Goal: Transaction & Acquisition: Subscribe to service/newsletter

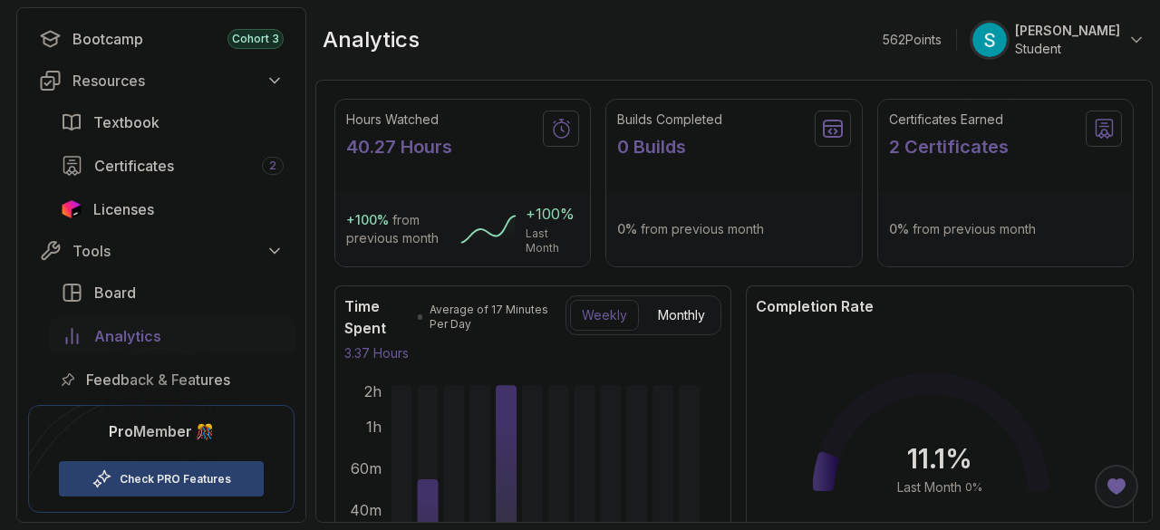
click at [138, 478] on link "Check PRO Features" at bounding box center [175, 479] width 111 height 14
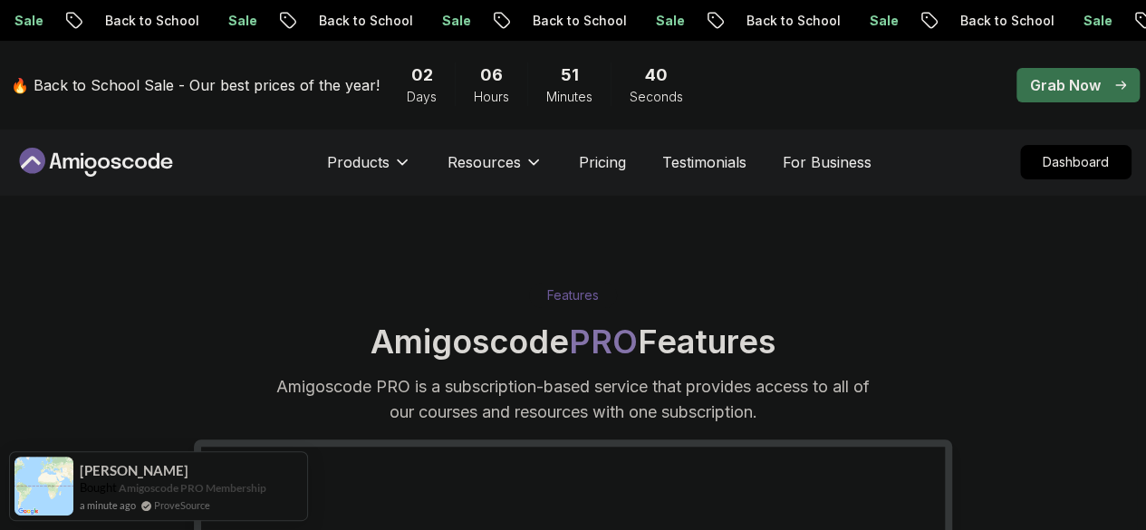
click at [1049, 84] on p "Grab Now" at bounding box center [1065, 85] width 71 height 22
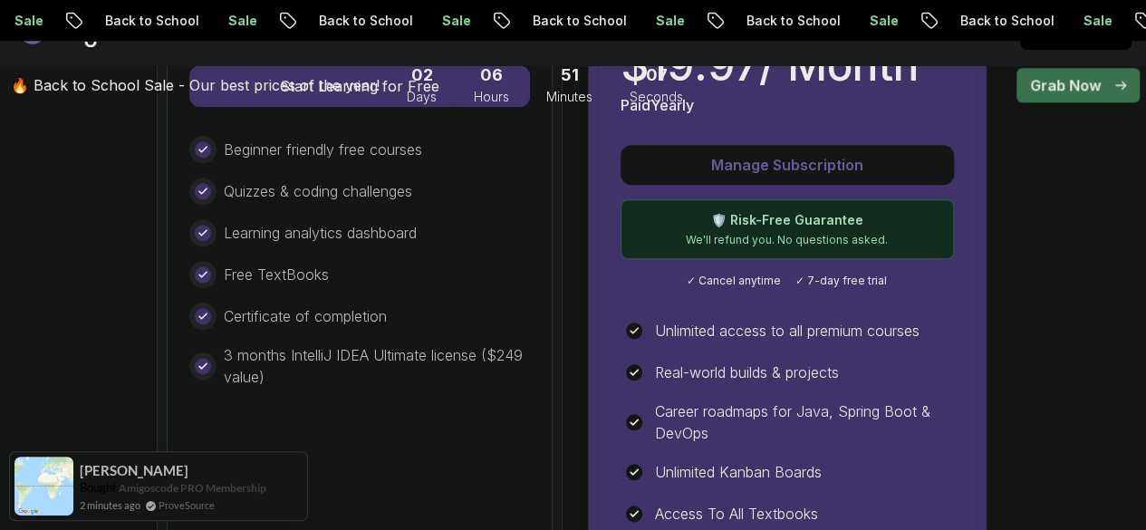
scroll to position [777, 0]
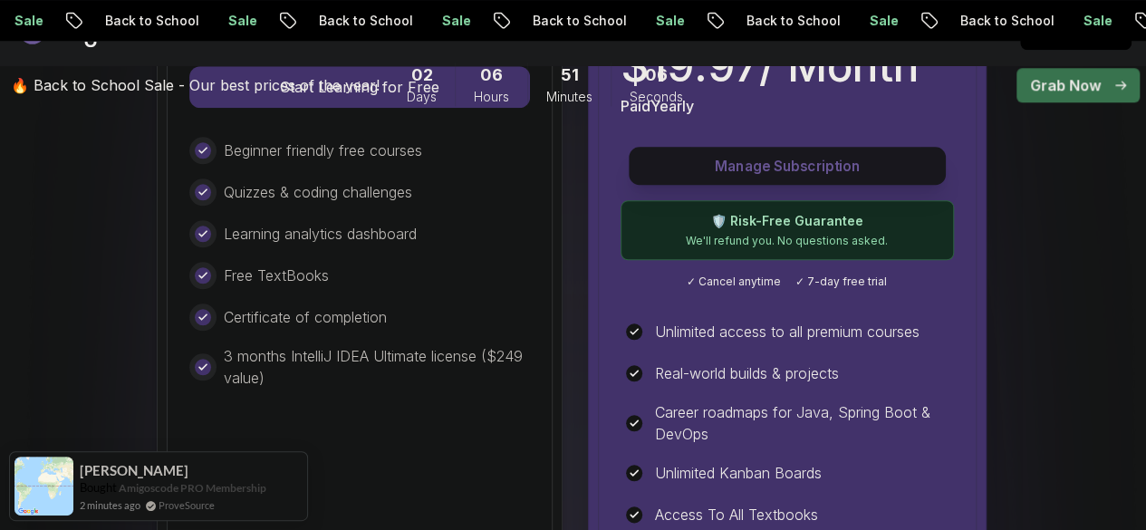
click at [752, 156] on p "Manage Subscription" at bounding box center [787, 166] width 275 height 21
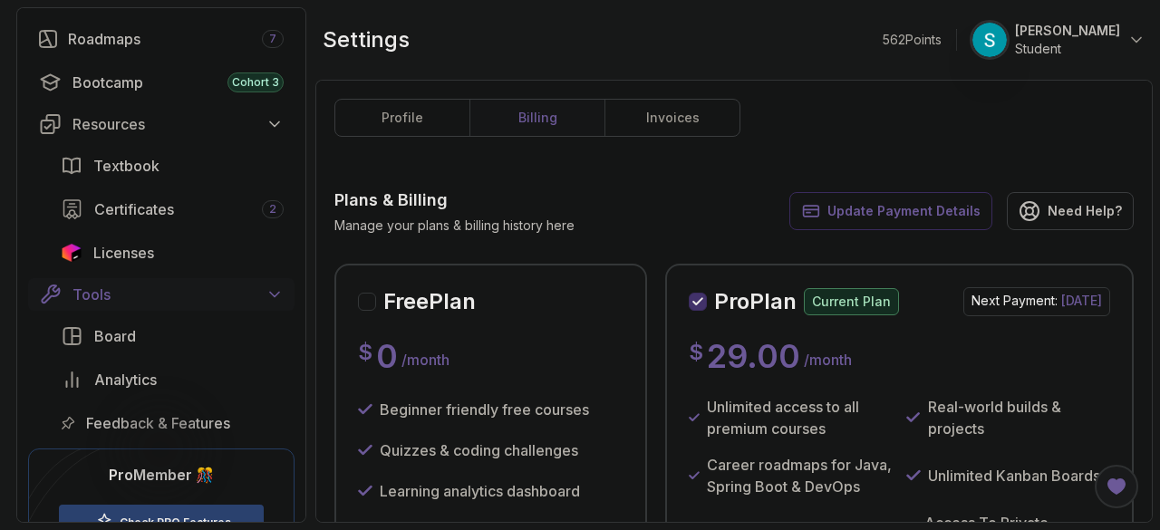
click at [221, 279] on button "Tools" at bounding box center [161, 294] width 266 height 33
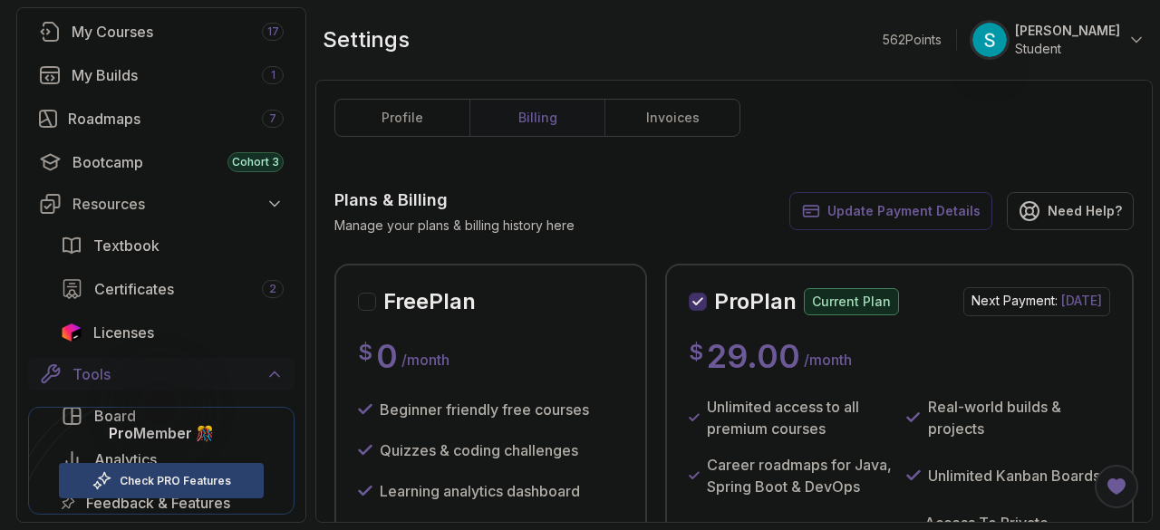
scroll to position [122, 0]
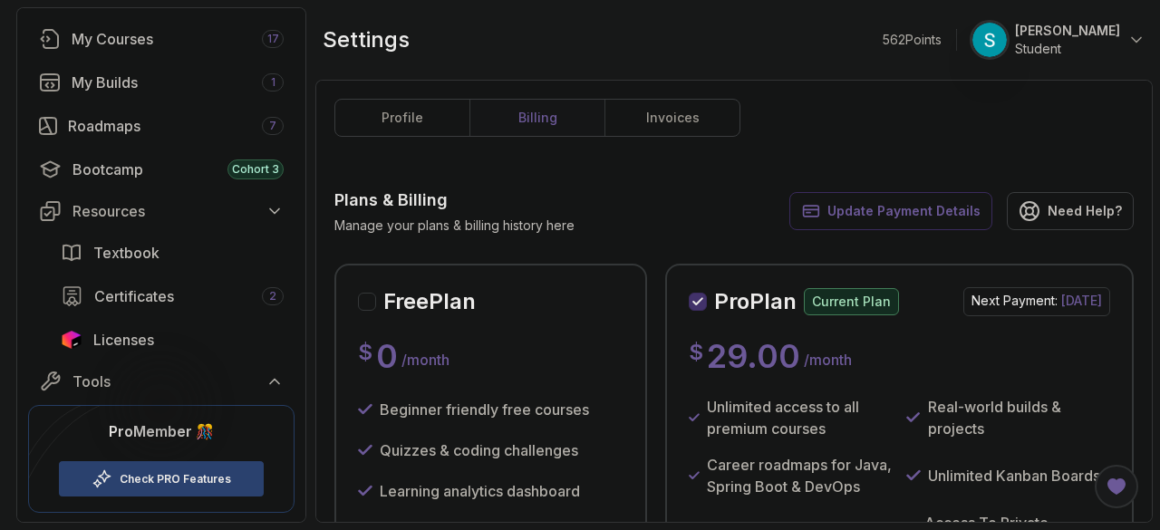
click at [134, 381] on div at bounding box center [160, 405] width 87 height 87
click at [92, 374] on div "Tools" at bounding box center [177, 382] width 211 height 22
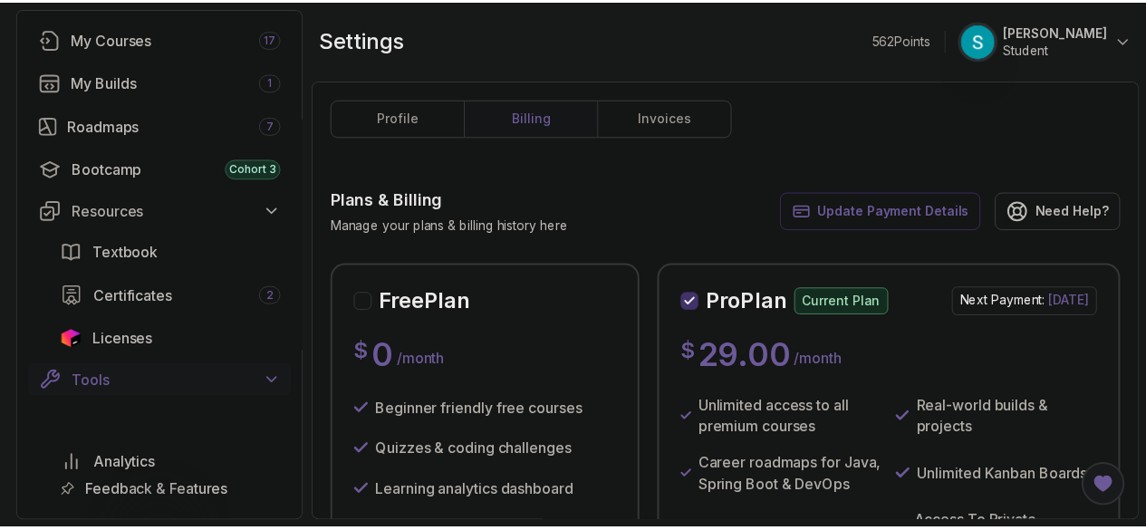
scroll to position [253, 0]
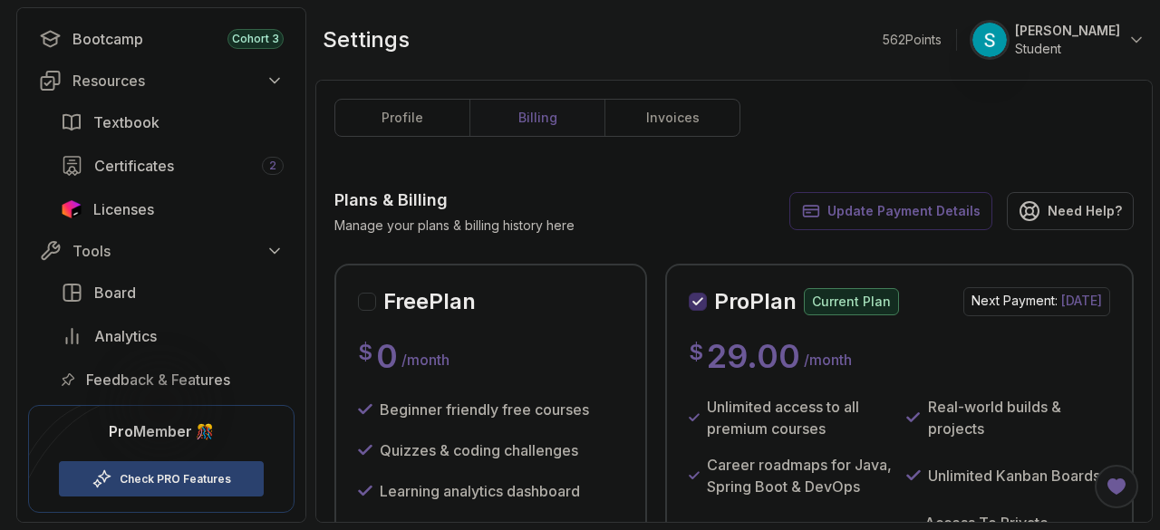
click at [161, 429] on div at bounding box center [160, 405] width 87 height 87
click at [167, 472] on link "Check PRO Features" at bounding box center [175, 479] width 111 height 14
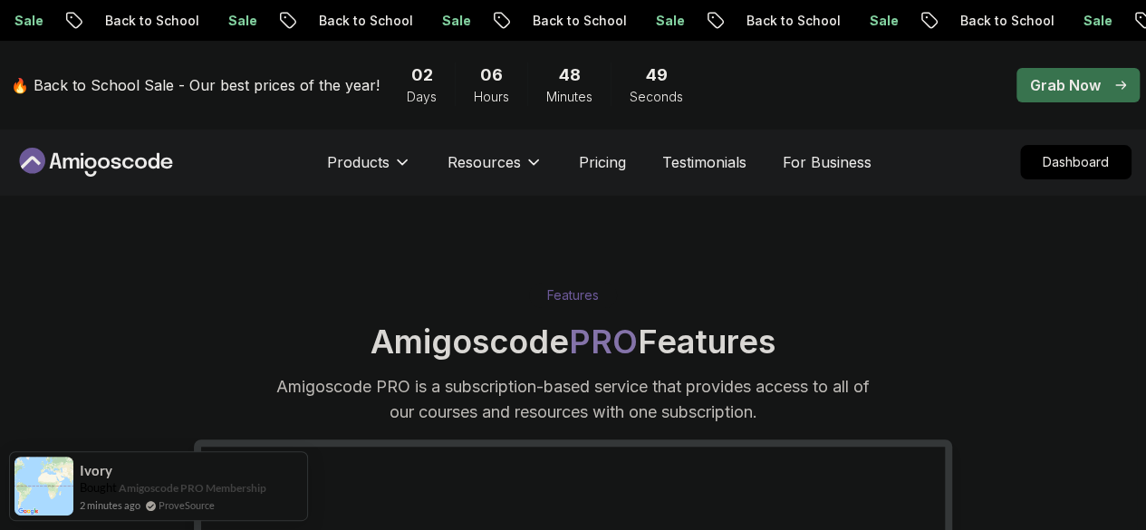
click at [1047, 83] on p "Grab Now" at bounding box center [1065, 85] width 71 height 22
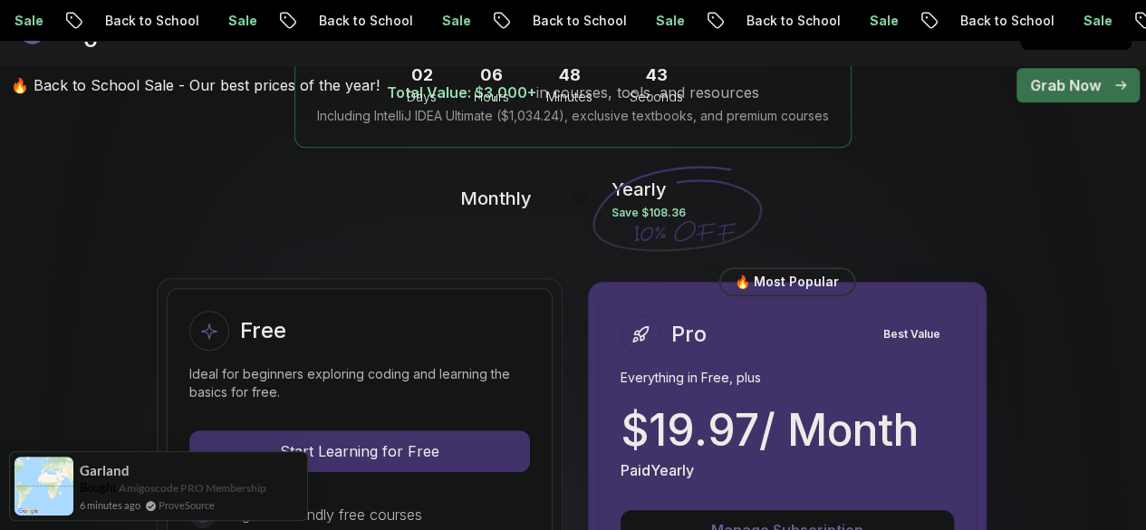
scroll to position [386, 0]
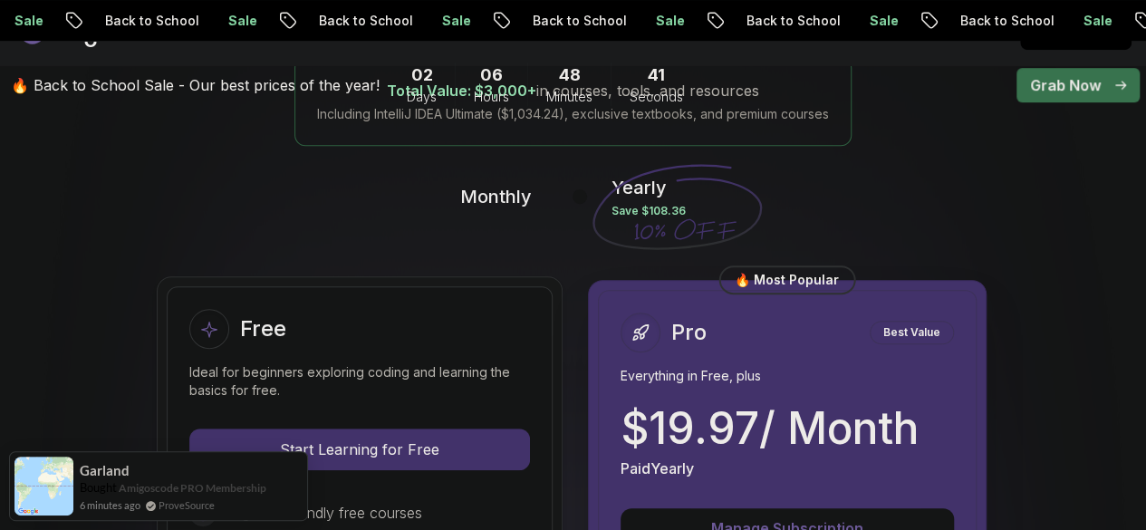
click at [485, 206] on p "Monthly" at bounding box center [496, 196] width 72 height 25
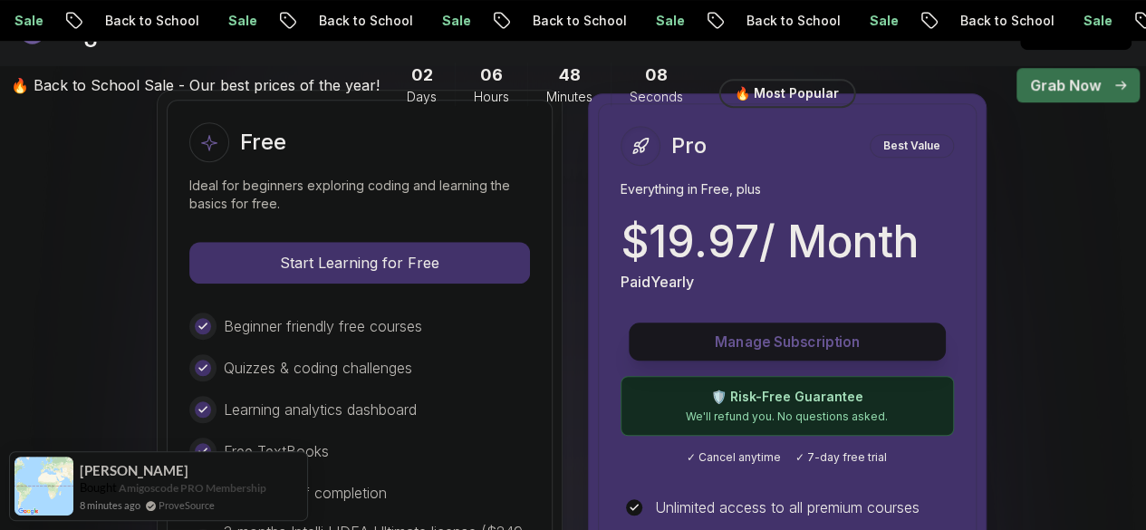
scroll to position [370, 0]
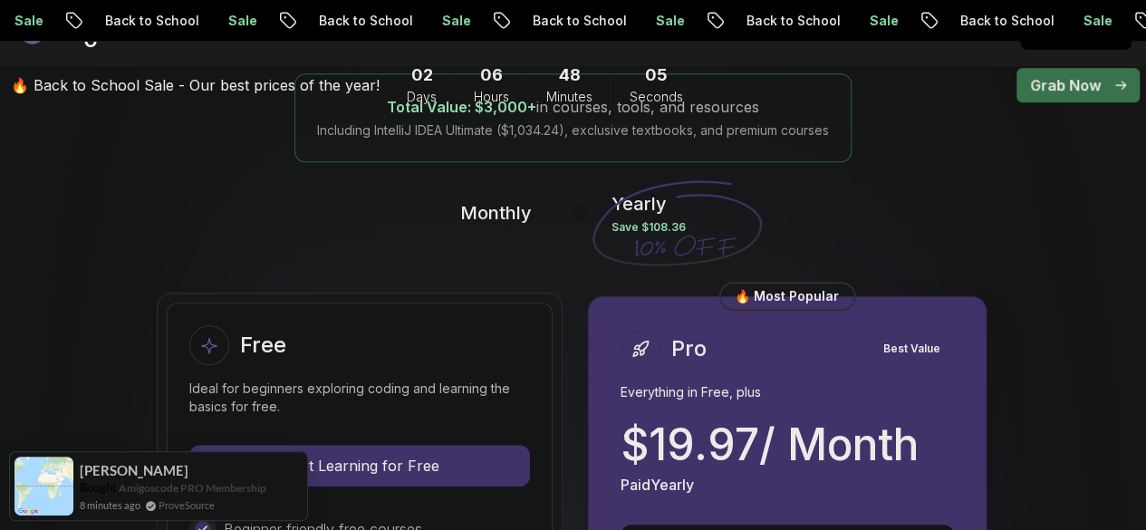
click at [1075, 82] on p "Grab Now" at bounding box center [1065, 85] width 71 height 22
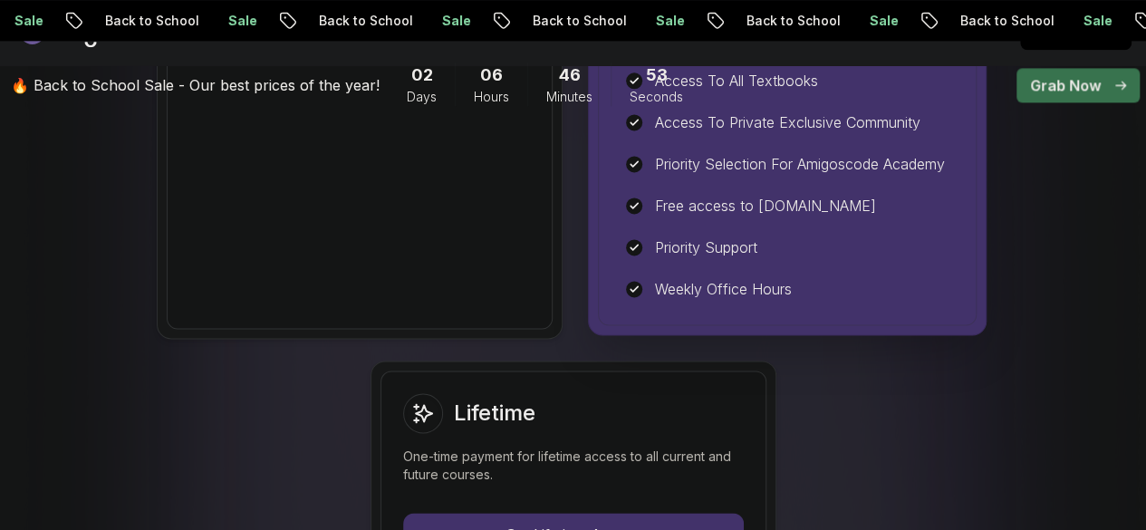
scroll to position [1178, 0]
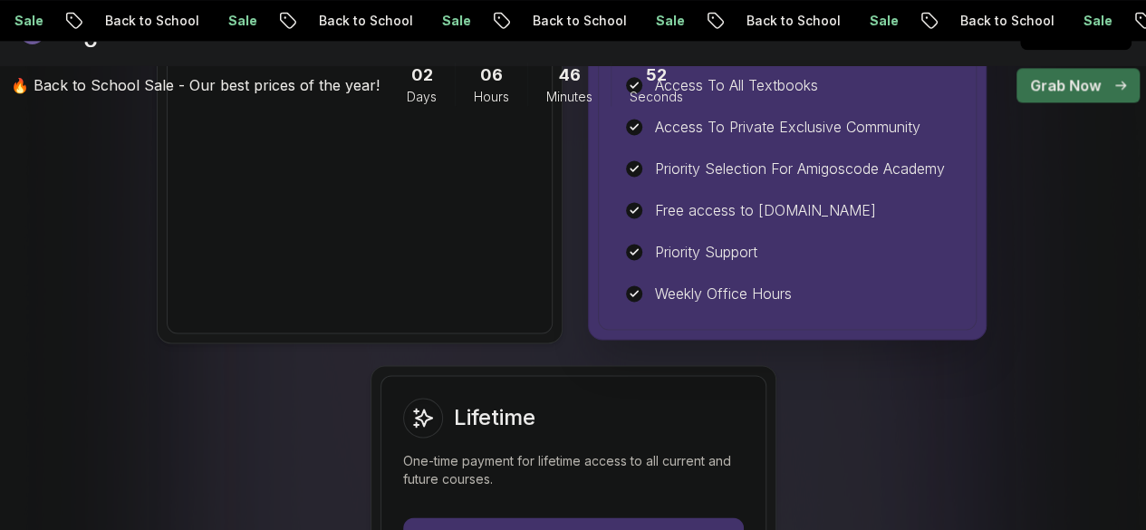
click at [815, 219] on div "Free access to [DOMAIN_NAME]" at bounding box center [787, 210] width 333 height 27
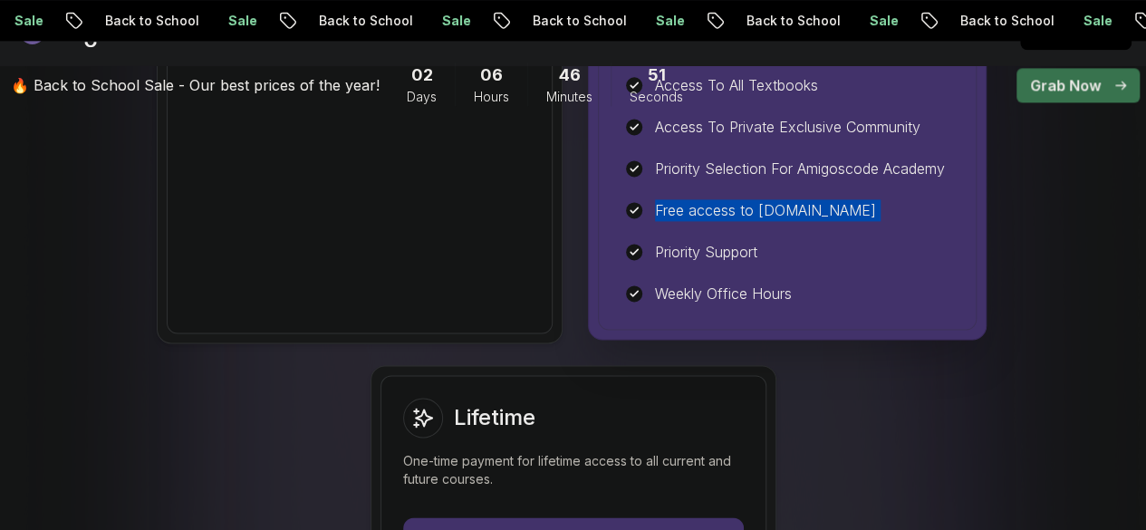
click at [815, 219] on div "Free access to [DOMAIN_NAME]" at bounding box center [787, 210] width 333 height 27
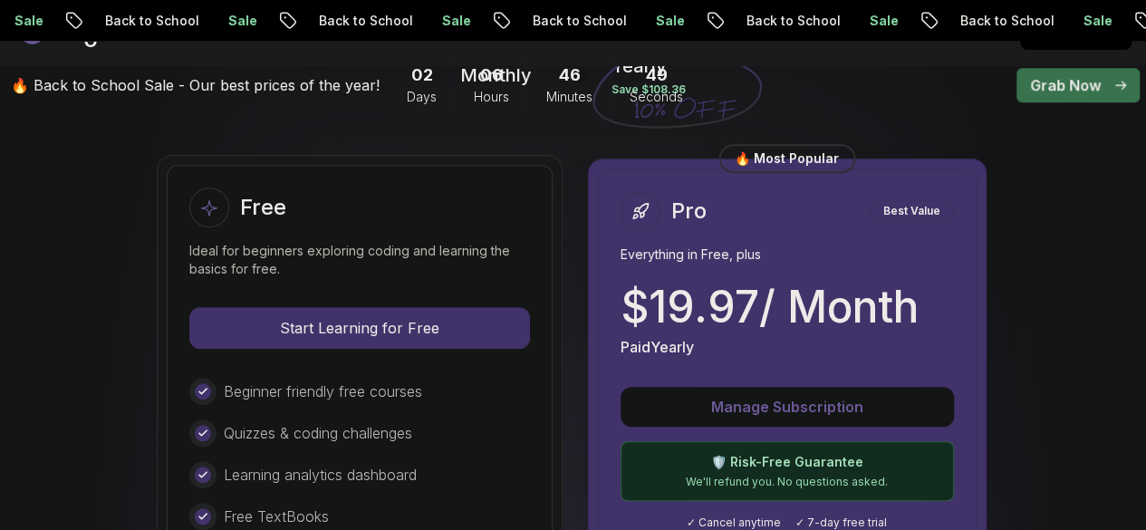
scroll to position [507, 0]
click at [900, 213] on p "Best Value" at bounding box center [912, 212] width 79 height 18
drag, startPoint x: 900, startPoint y: 213, endPoint x: 796, endPoint y: 166, distance: 113.5
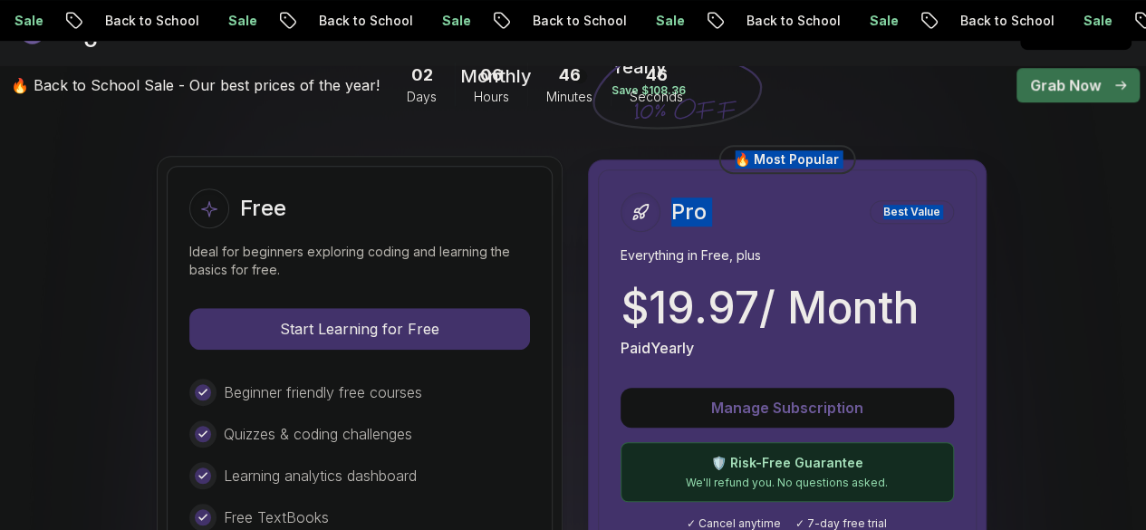
click at [796, 166] on div "🔥 Most Popular" at bounding box center [787, 159] width 137 height 29
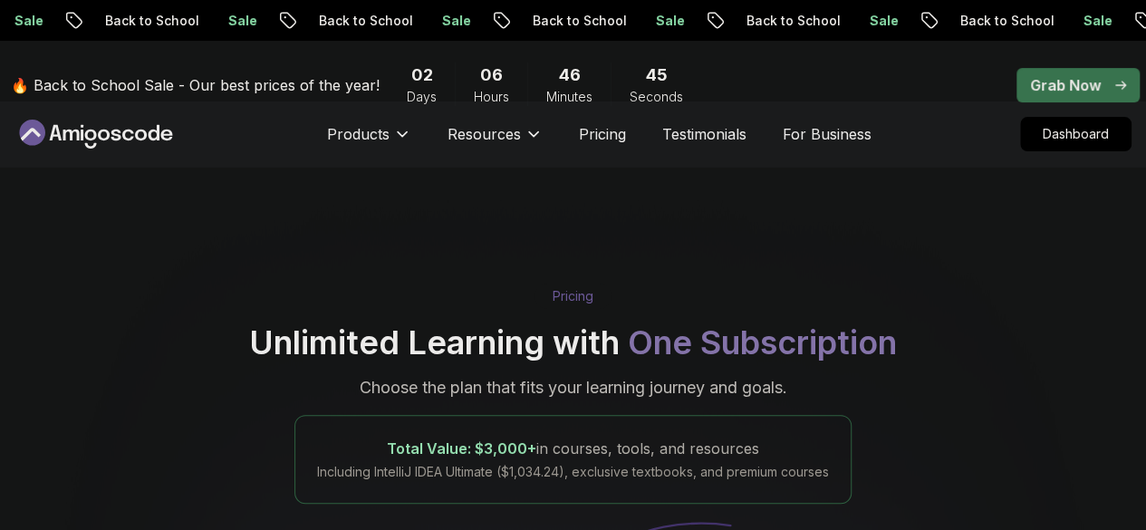
scroll to position [0, 0]
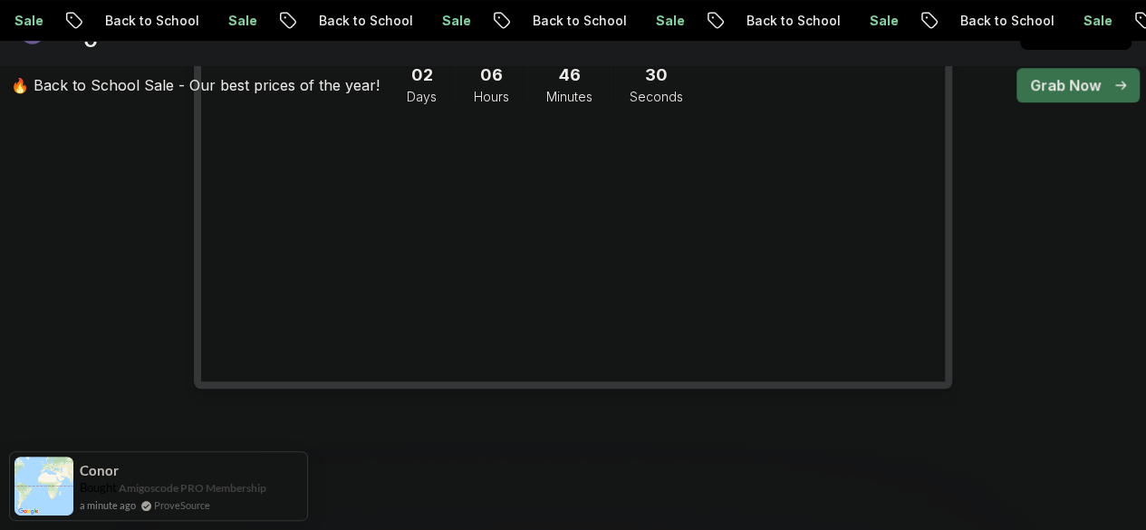
scroll to position [439, 0]
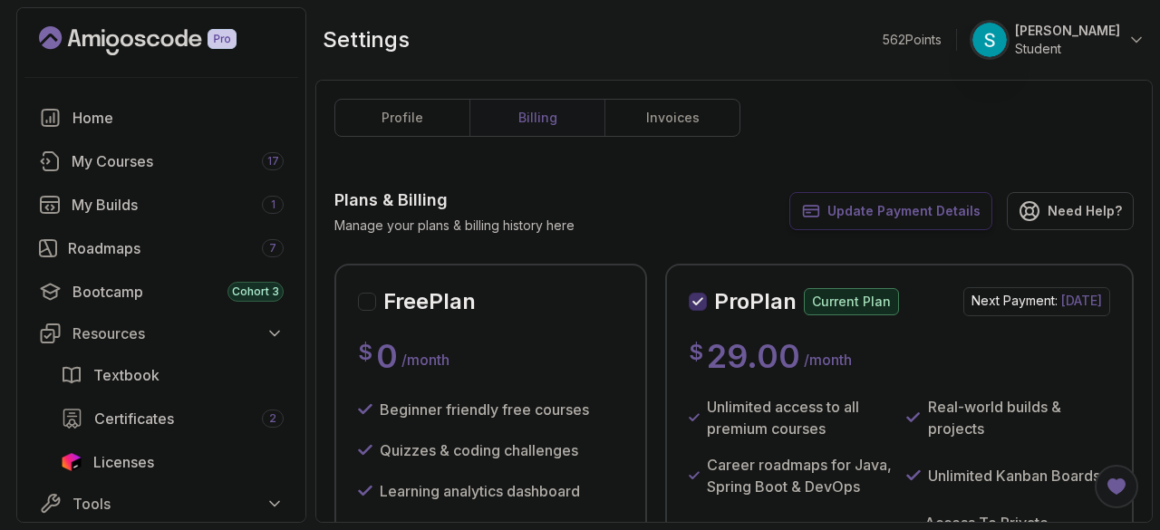
click at [855, 206] on span "Update Payment Details" at bounding box center [903, 211] width 153 height 18
